Goal: Find specific page/section: Find specific page/section

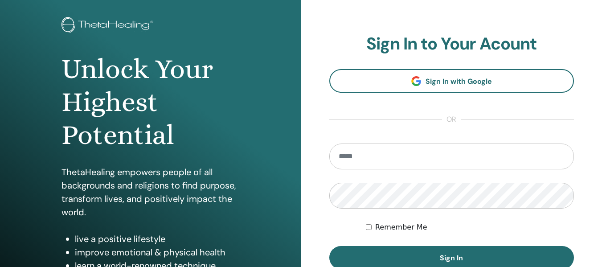
scroll to position [89, 0]
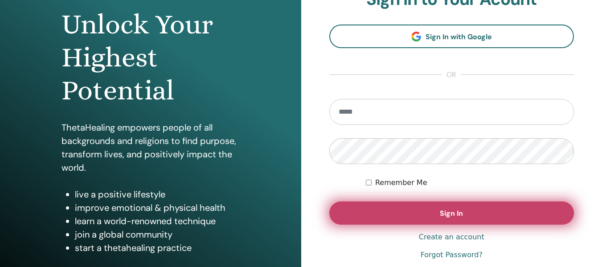
type input "**********"
click at [435, 207] on button "Sign In" at bounding box center [451, 212] width 245 height 23
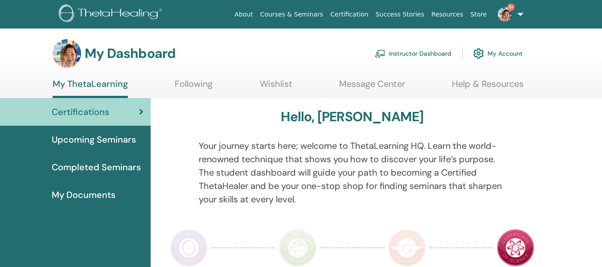
click at [409, 57] on link "Instructor Dashboard" at bounding box center [413, 54] width 77 height 20
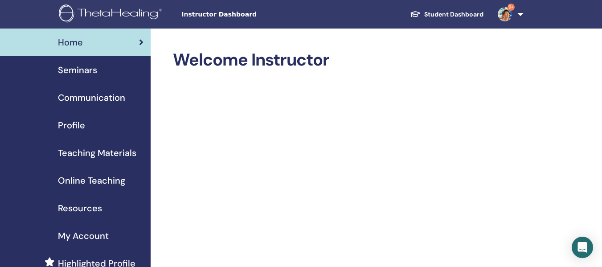
click at [72, 69] on span "Seminars" at bounding box center [77, 69] width 39 height 13
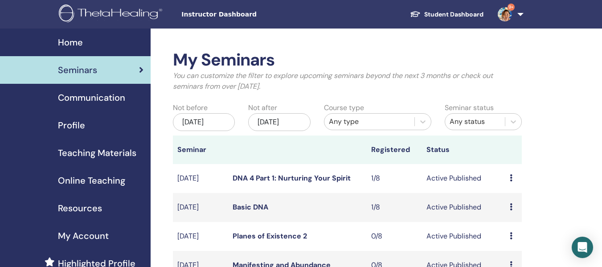
click at [265, 183] on link "DNA 4 Part 1: Nurturing Your Spirit" at bounding box center [292, 177] width 118 height 9
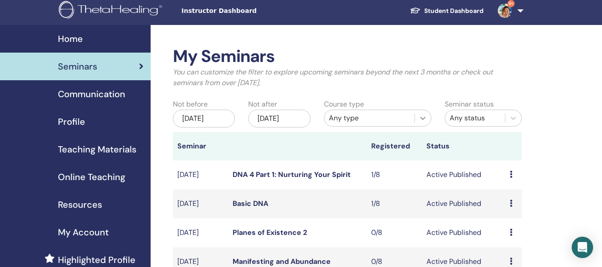
click at [423, 121] on icon at bounding box center [422, 118] width 9 height 9
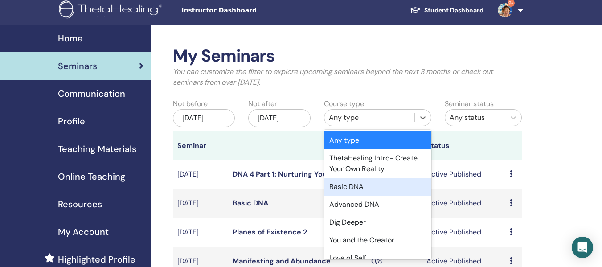
scroll to position [89, 0]
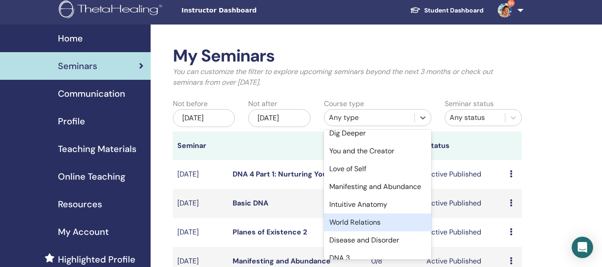
click at [376, 231] on div "World Relations" at bounding box center [377, 222] width 107 height 18
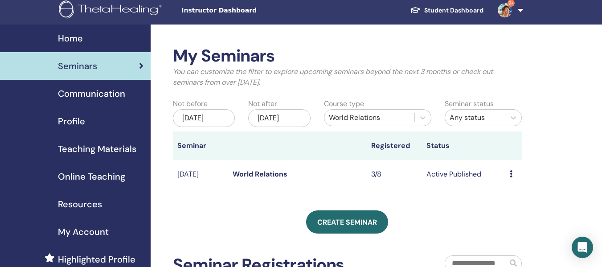
click at [245, 179] on link "World Relations" at bounding box center [260, 173] width 55 height 9
